Goal: Information Seeking & Learning: Compare options

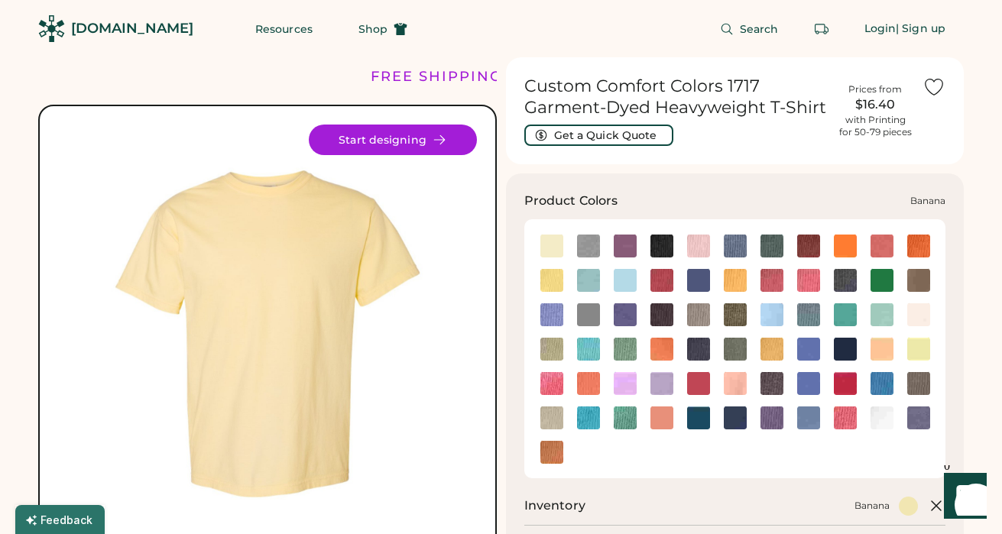
click at [556, 247] on img at bounding box center [551, 246] width 23 height 23
click at [702, 422] on img at bounding box center [698, 418] width 23 height 23
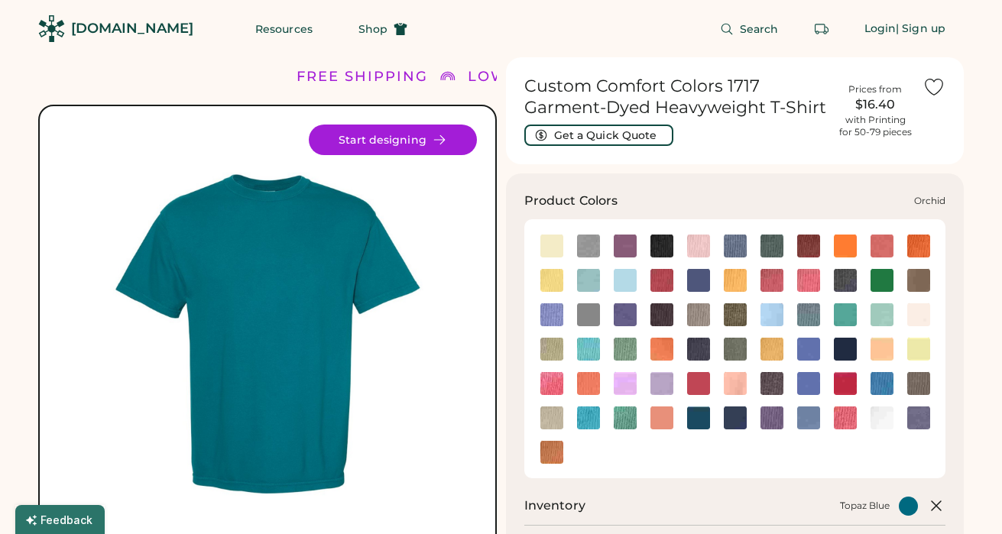
click at [663, 382] on img at bounding box center [661, 383] width 23 height 23
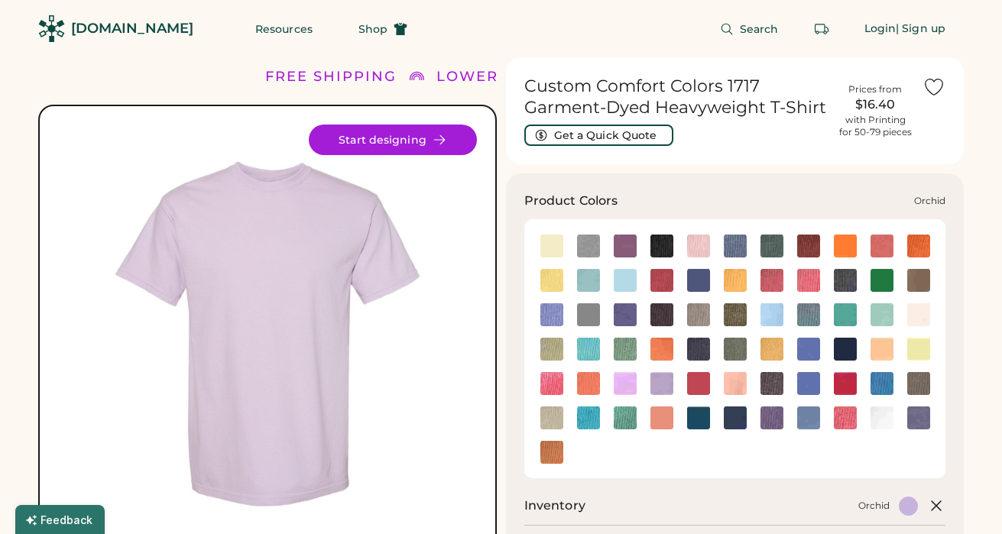
click at [666, 384] on img at bounding box center [661, 383] width 23 height 23
click at [765, 417] on img at bounding box center [771, 418] width 23 height 23
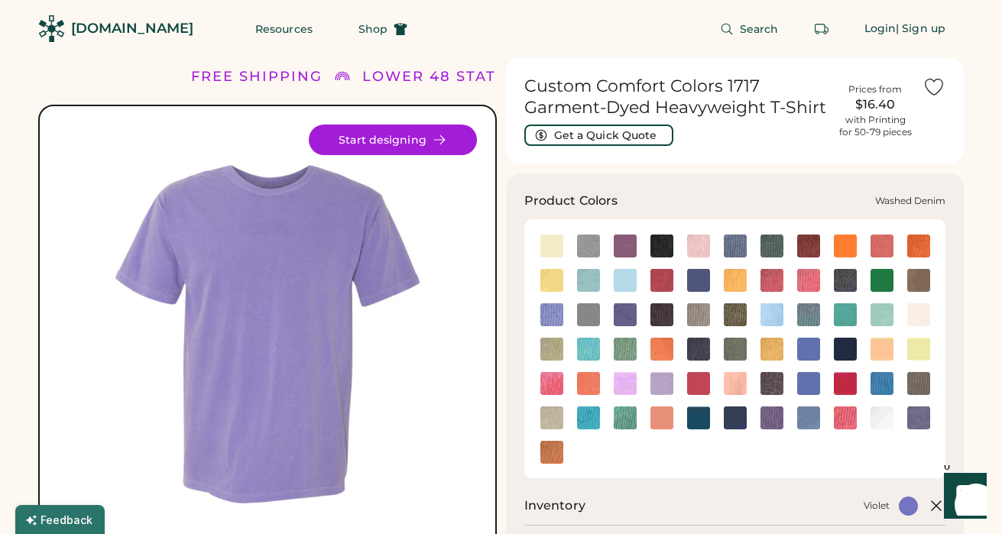
click at [813, 420] on img at bounding box center [808, 418] width 23 height 23
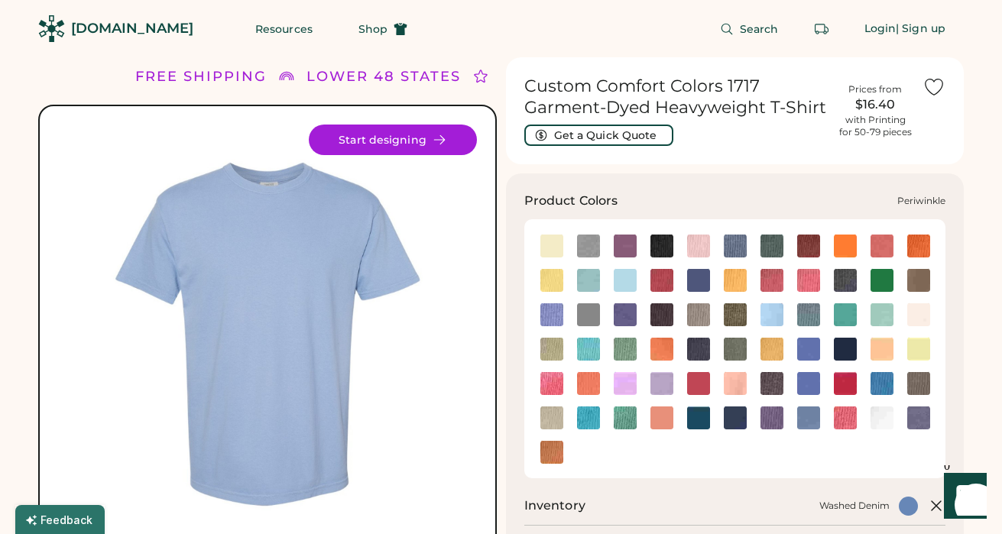
click at [816, 386] on img at bounding box center [808, 383] width 23 height 23
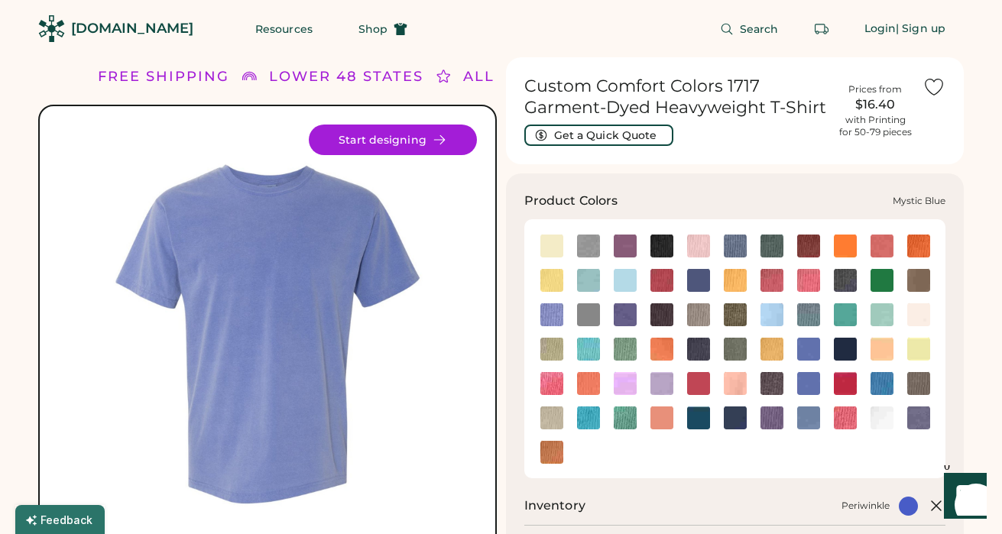
click at [815, 341] on img at bounding box center [808, 349] width 23 height 23
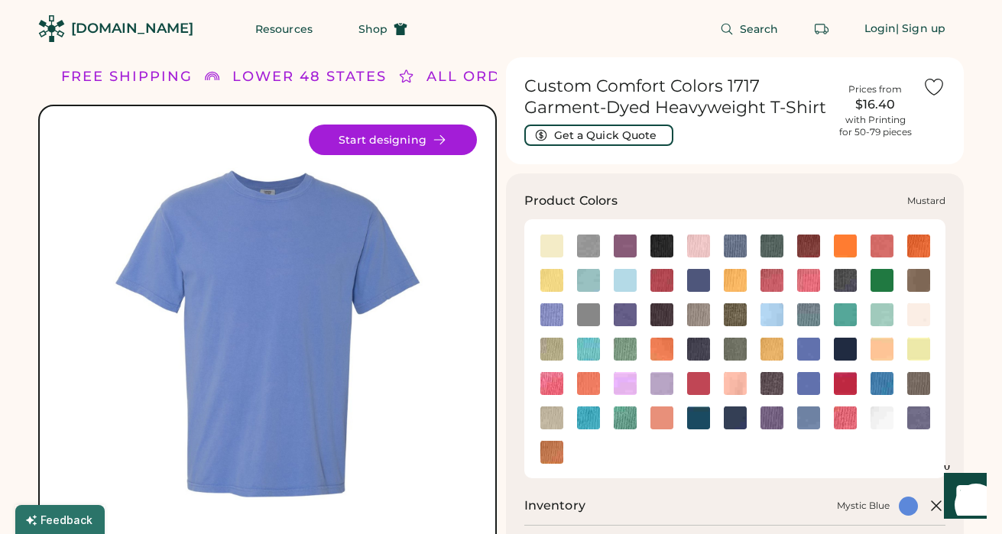
click at [779, 345] on img at bounding box center [771, 349] width 23 height 23
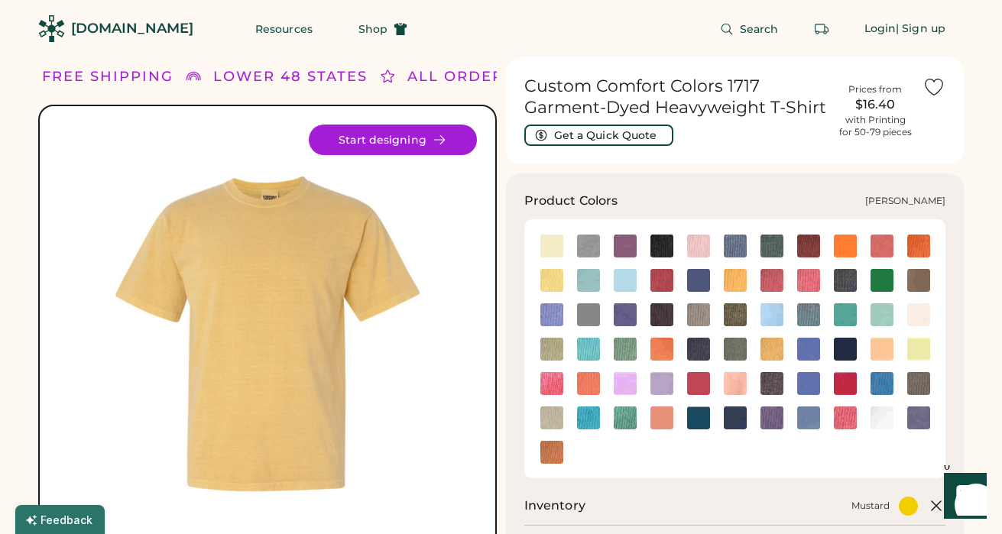
click at [742, 353] on img at bounding box center [735, 349] width 23 height 23
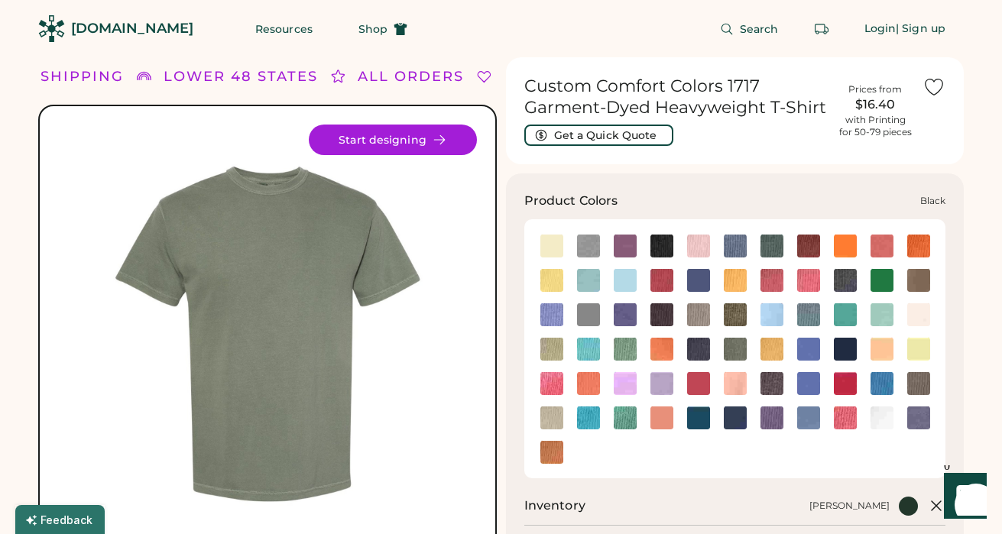
click at [667, 245] on img at bounding box center [661, 246] width 23 height 23
